Goal: Task Accomplishment & Management: Manage account settings

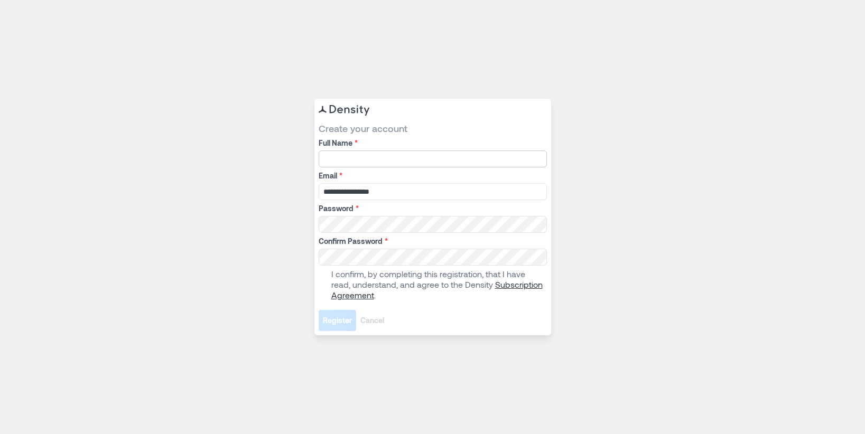
click at [374, 153] on input "Full Name *" at bounding box center [433, 159] width 228 height 17
type input "**********"
click at [463, 124] on span "Create your account" at bounding box center [433, 128] width 228 height 13
click at [325, 284] on span at bounding box center [323, 284] width 8 height 8
click at [335, 318] on span "Register" at bounding box center [337, 320] width 29 height 11
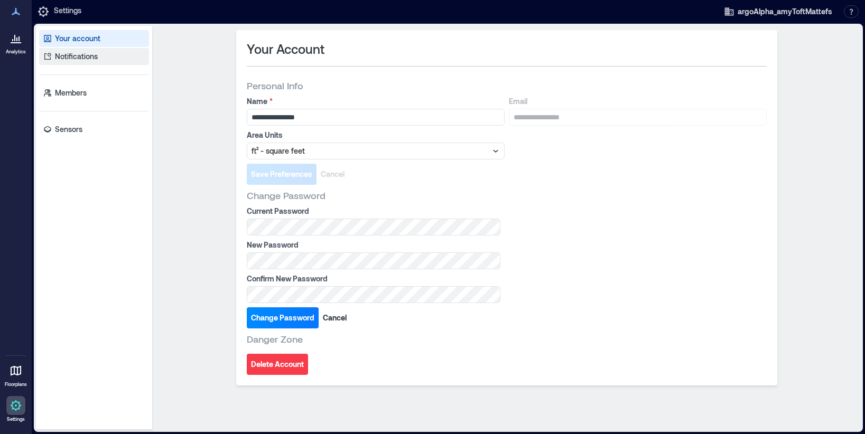
click at [79, 55] on p "Notifications" at bounding box center [76, 56] width 43 height 11
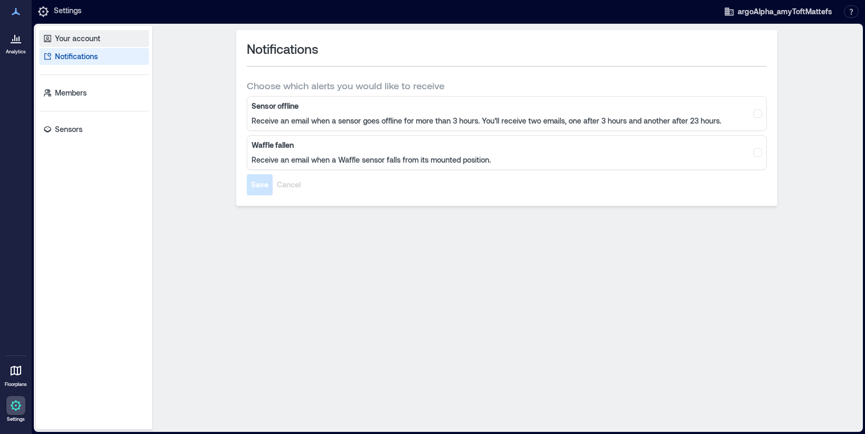
click at [82, 33] on p "Your account" at bounding box center [77, 38] width 45 height 11
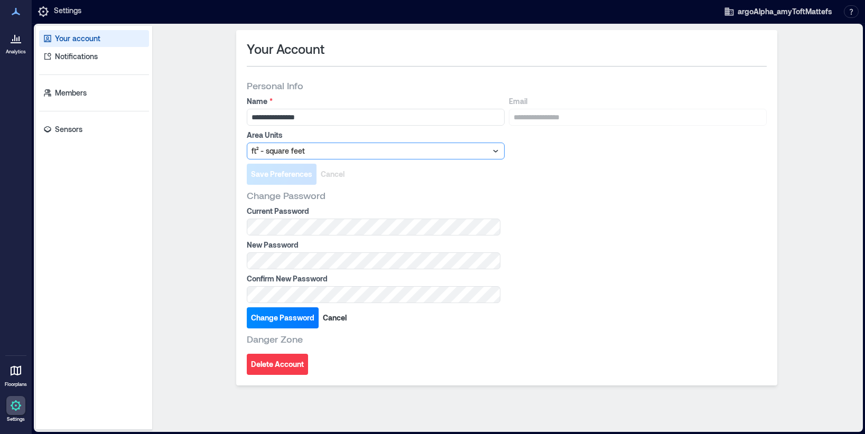
click at [476, 154] on div at bounding box center [370, 151] width 238 height 13
click at [64, 92] on p "Members" at bounding box center [71, 93] width 32 height 11
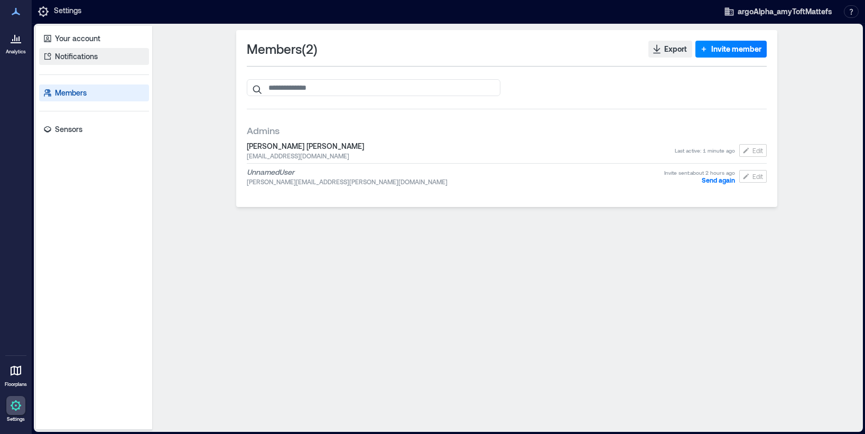
click at [69, 54] on p "Notifications" at bounding box center [76, 56] width 43 height 11
